Goal: Information Seeking & Learning: Understand process/instructions

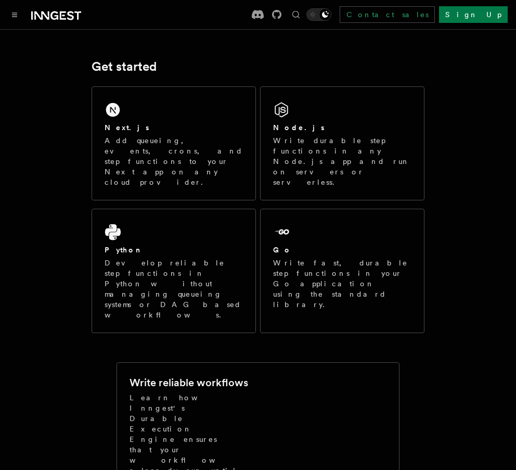
scroll to position [142, 0]
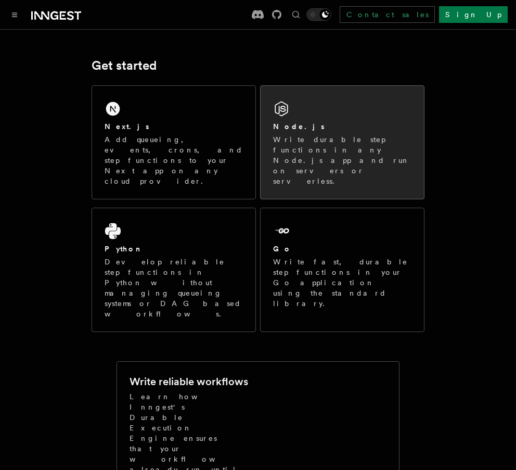
click at [345, 143] on p "Write durable step functions in any Node.js app and run on servers or serverles…" at bounding box center [342, 160] width 138 height 52
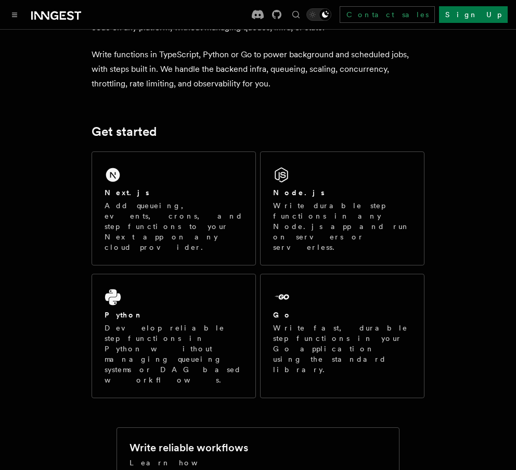
scroll to position [72, 0]
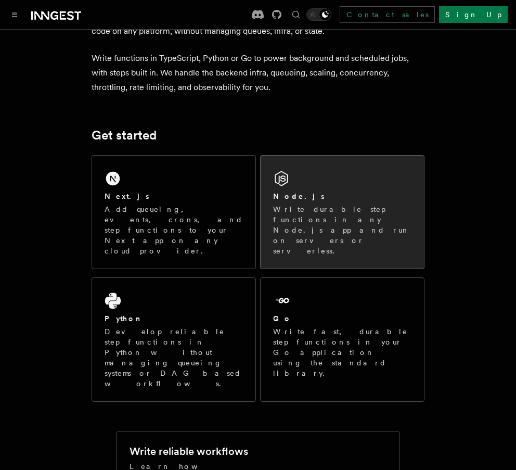
click at [349, 221] on p "Write durable step functions in any Node.js app and run on servers or serverles…" at bounding box center [342, 230] width 138 height 52
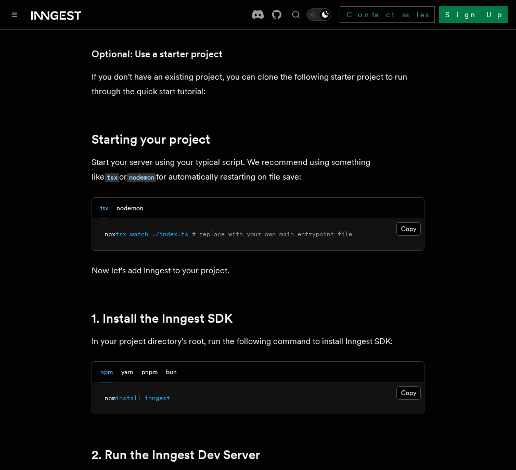
scroll to position [402, 0]
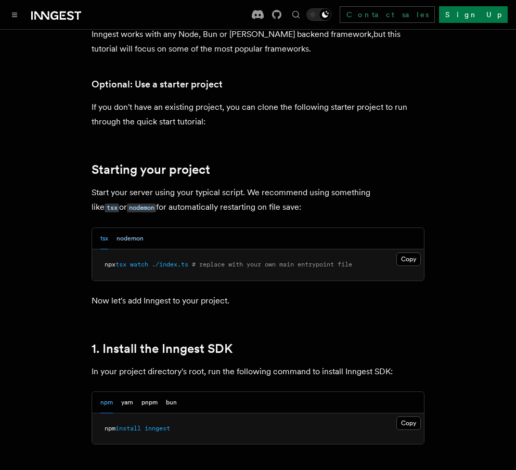
click at [138, 235] on button "nodemon" at bounding box center [130, 238] width 27 height 21
click at [97, 238] on div "tsx nodemon" at bounding box center [258, 238] width 332 height 21
click at [97, 237] on div "tsx nodemon" at bounding box center [258, 238] width 332 height 21
click at [106, 236] on button "tsx" at bounding box center [104, 238] width 8 height 21
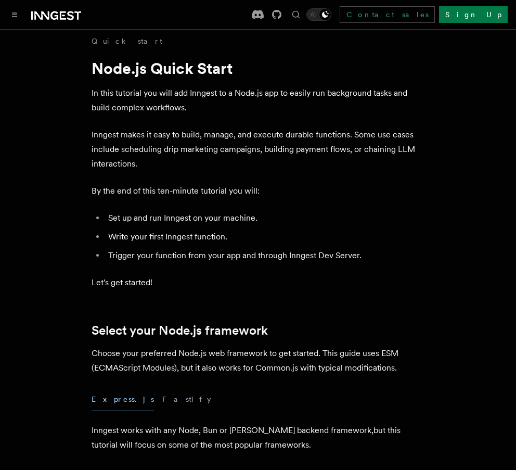
scroll to position [0, 0]
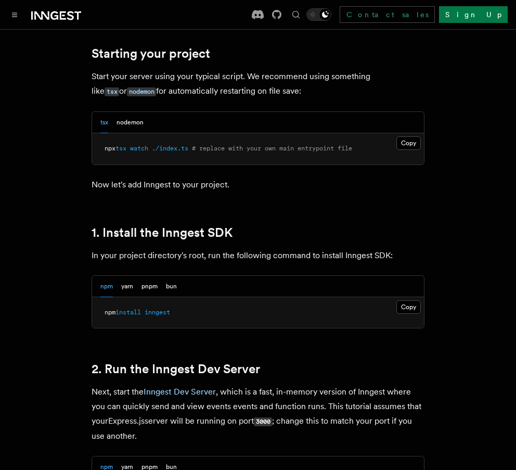
scroll to position [520, 0]
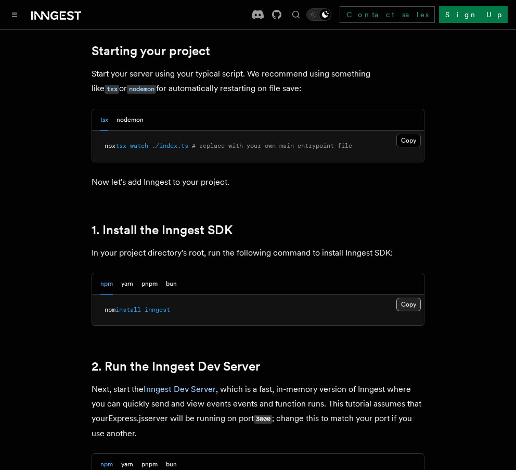
click at [409, 302] on button "Copy Copied" at bounding box center [409, 305] width 24 height 14
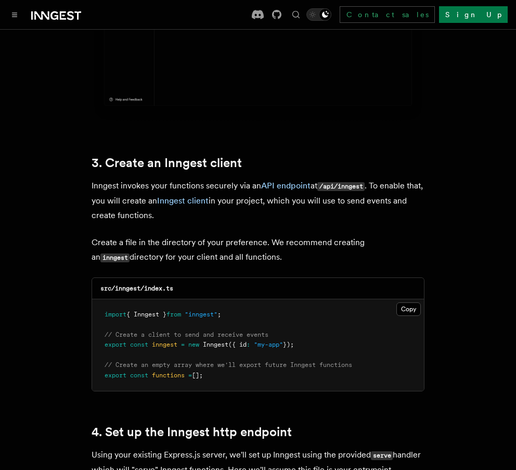
scroll to position [1249, 0]
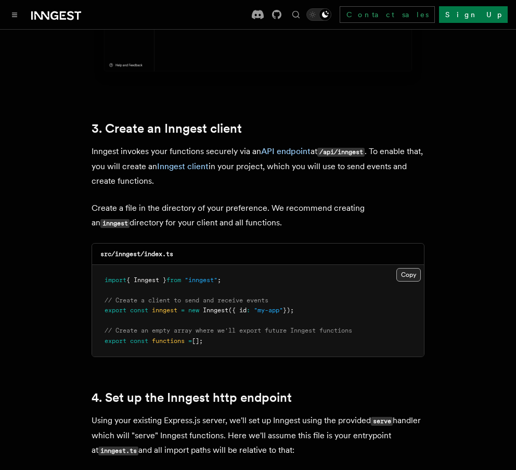
click at [408, 268] on button "Copy Copied" at bounding box center [409, 275] width 24 height 14
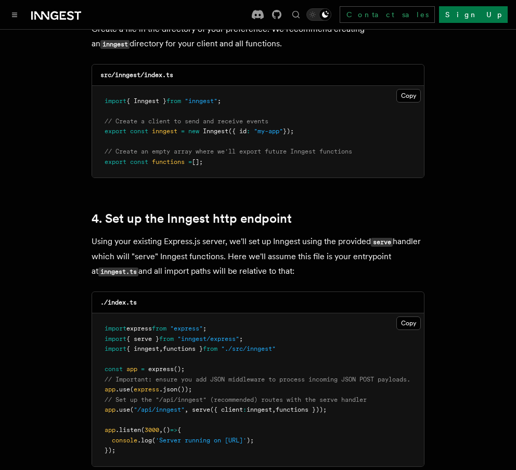
scroll to position [1509, 0]
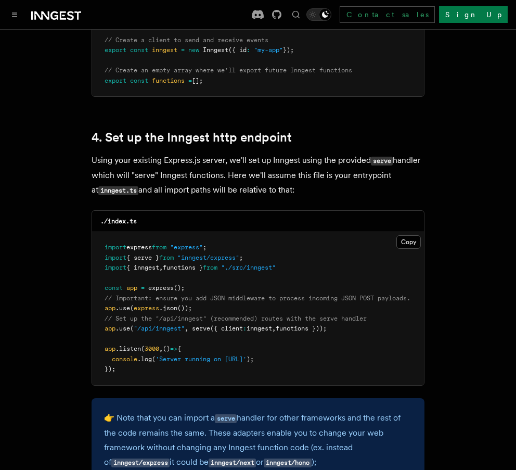
drag, startPoint x: 344, startPoint y: 314, endPoint x: 101, endPoint y: 316, distance: 242.0
click at [101, 316] on pre "import express from "express" ; import { serve } from "inngest/express" ; impor…" at bounding box center [258, 308] width 332 height 153
copy span "app .use ( "/api/inngest" , serve ({ client : inngest , functions }));"
